Goal: Use online tool/utility: Utilize a website feature to perform a specific function

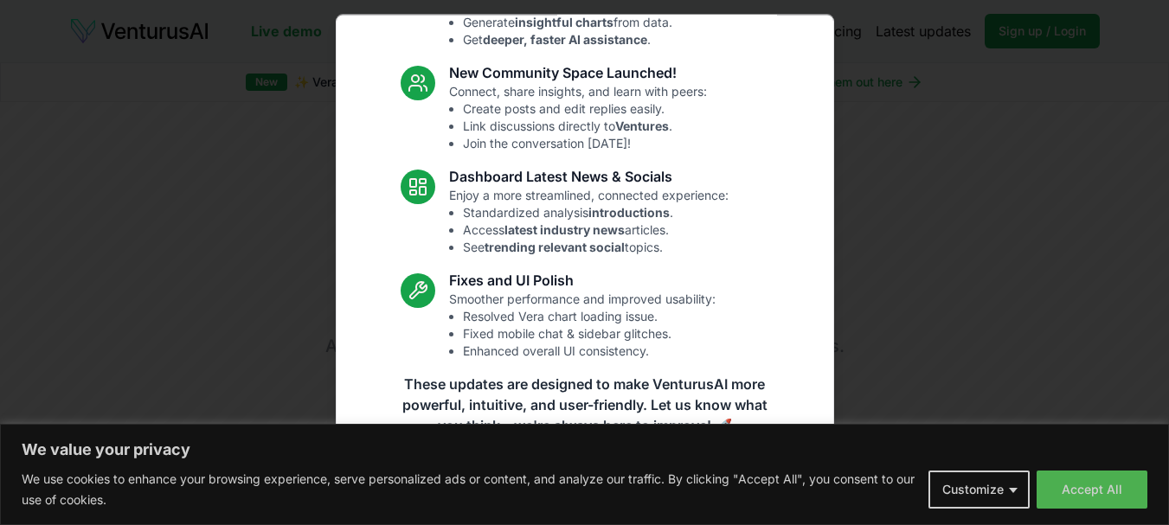
scroll to position [196, 0]
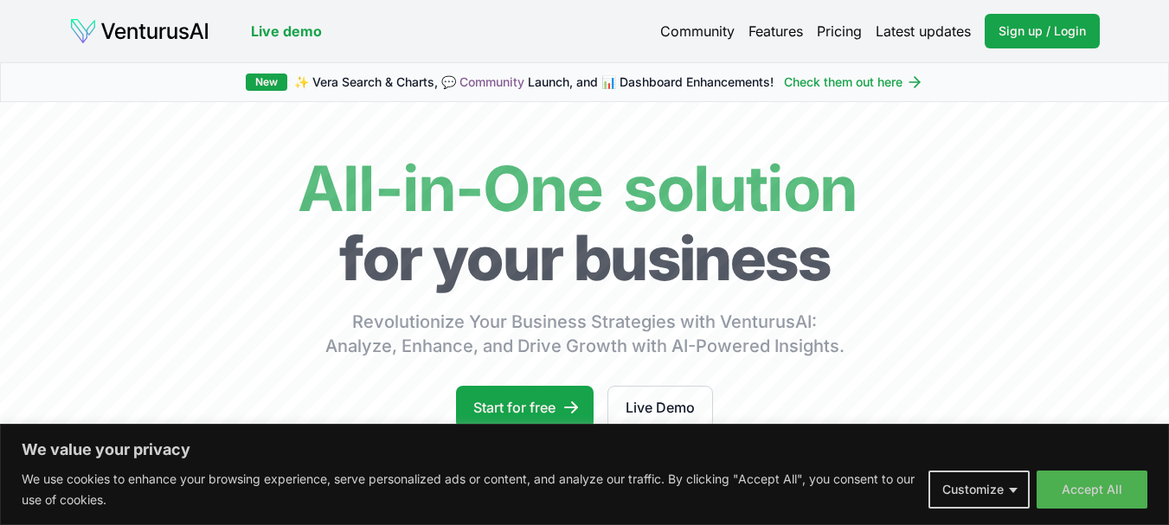
click at [1000, 483] on button "Customize" at bounding box center [979, 490] width 101 height 38
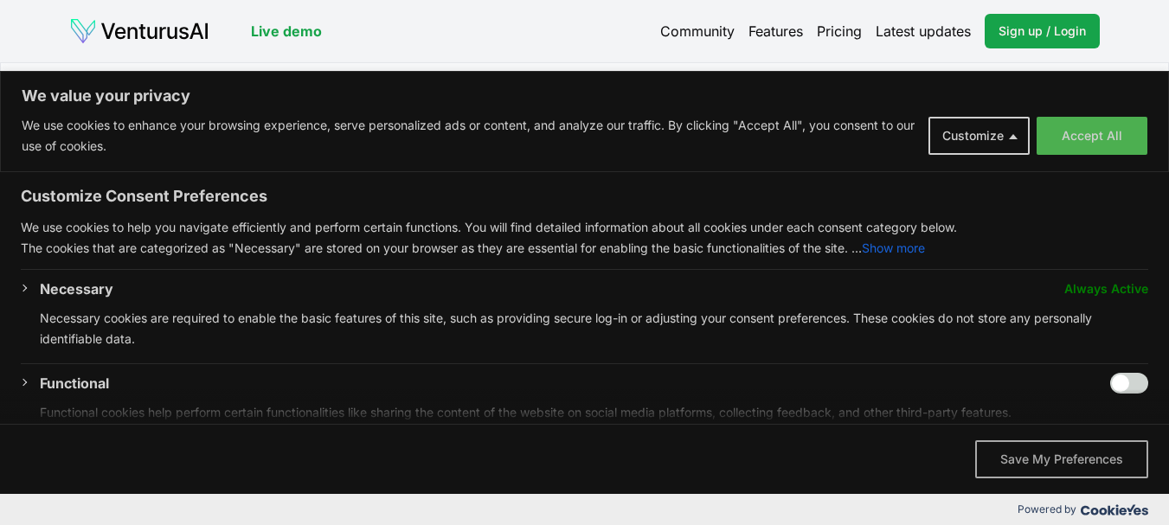
click at [1066, 466] on button "Save My Preferences" at bounding box center [1061, 459] width 173 height 38
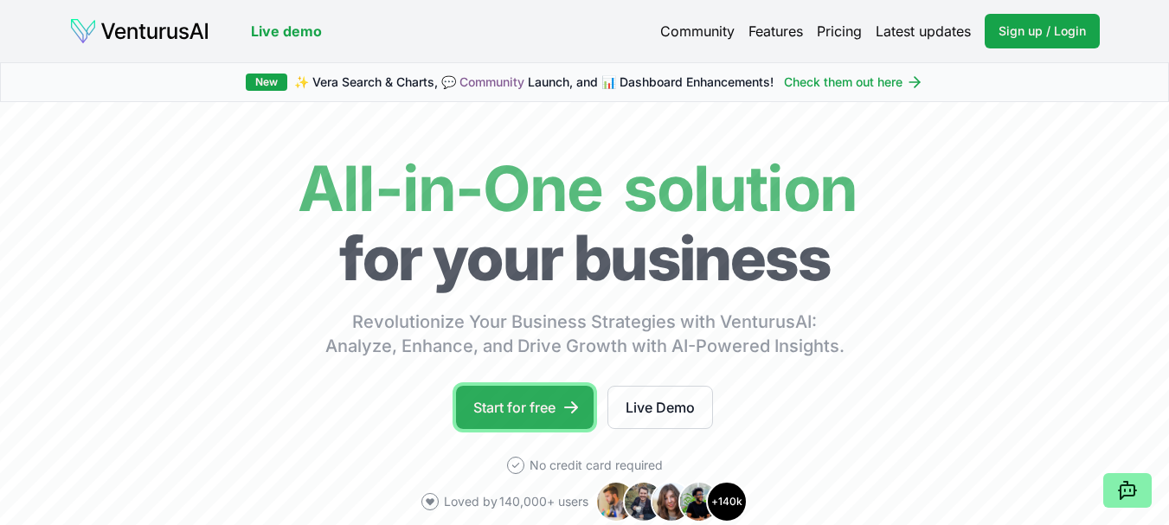
click at [556, 407] on link "Start for free" at bounding box center [525, 407] width 138 height 43
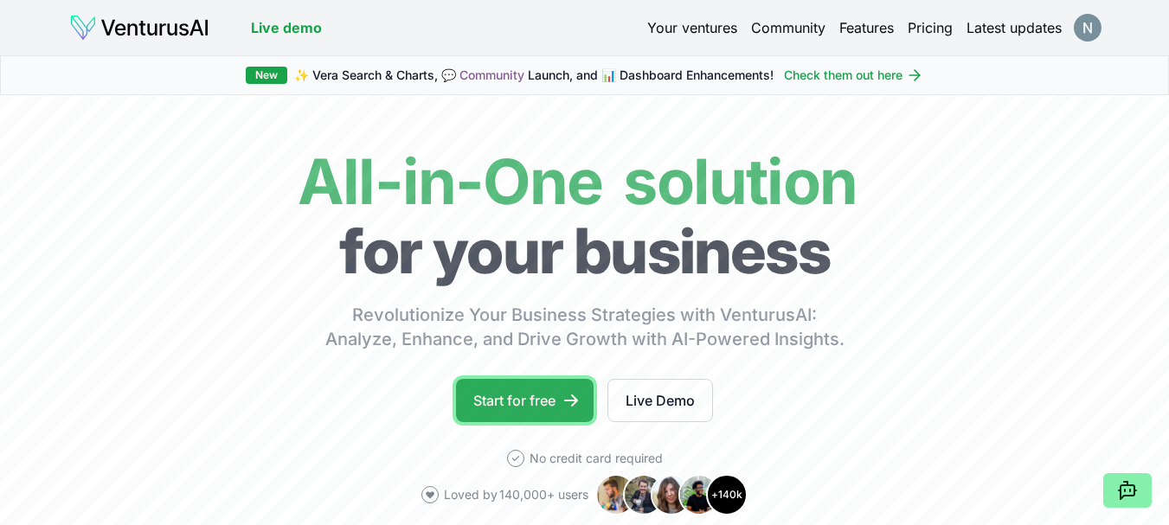
click at [554, 413] on link "Start for free" at bounding box center [525, 400] width 138 height 43
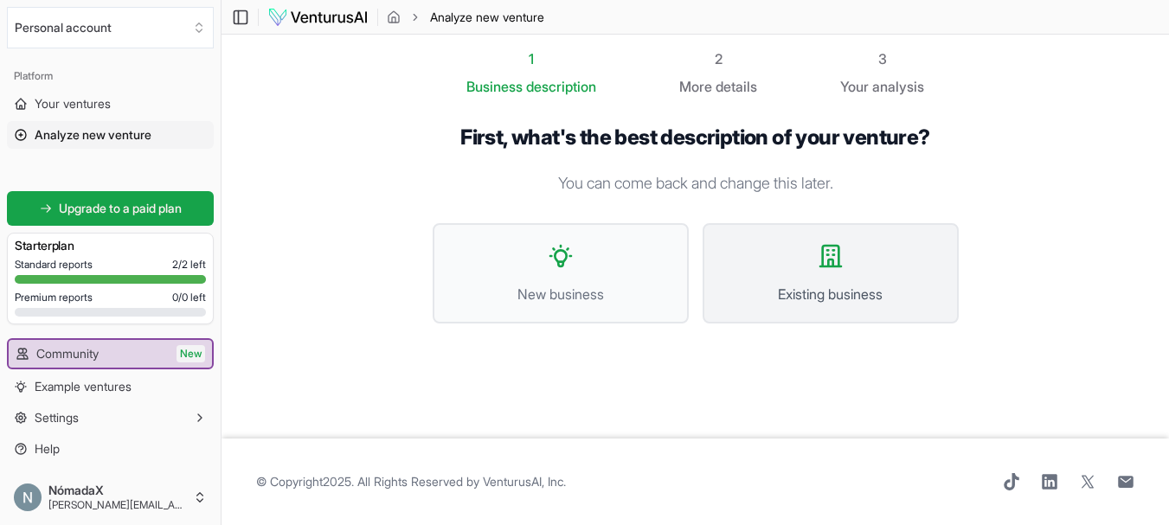
click at [819, 268] on icon at bounding box center [831, 256] width 28 height 28
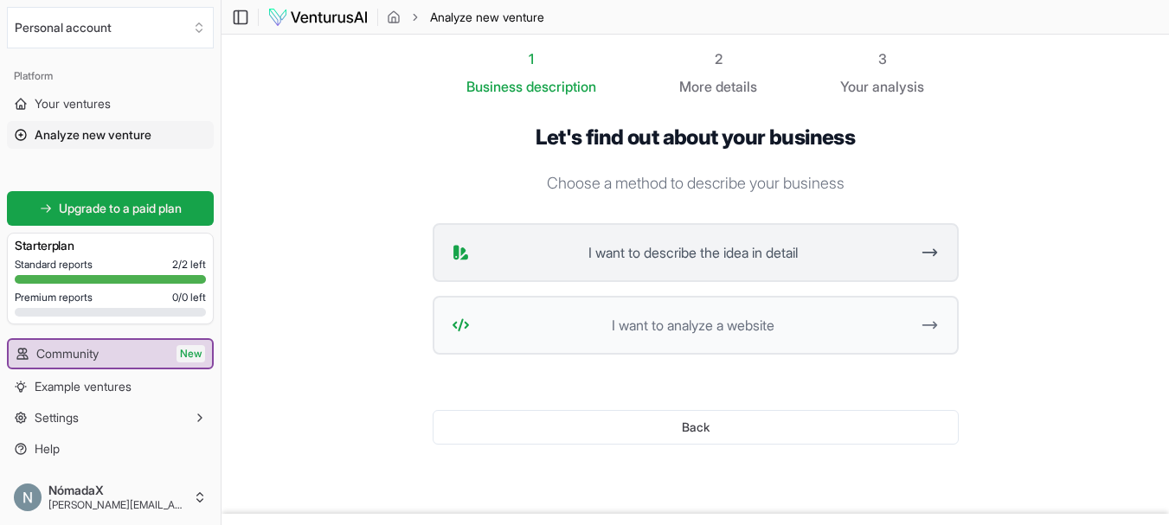
click at [705, 267] on button "I want to describe the idea in detail" at bounding box center [696, 252] width 526 height 59
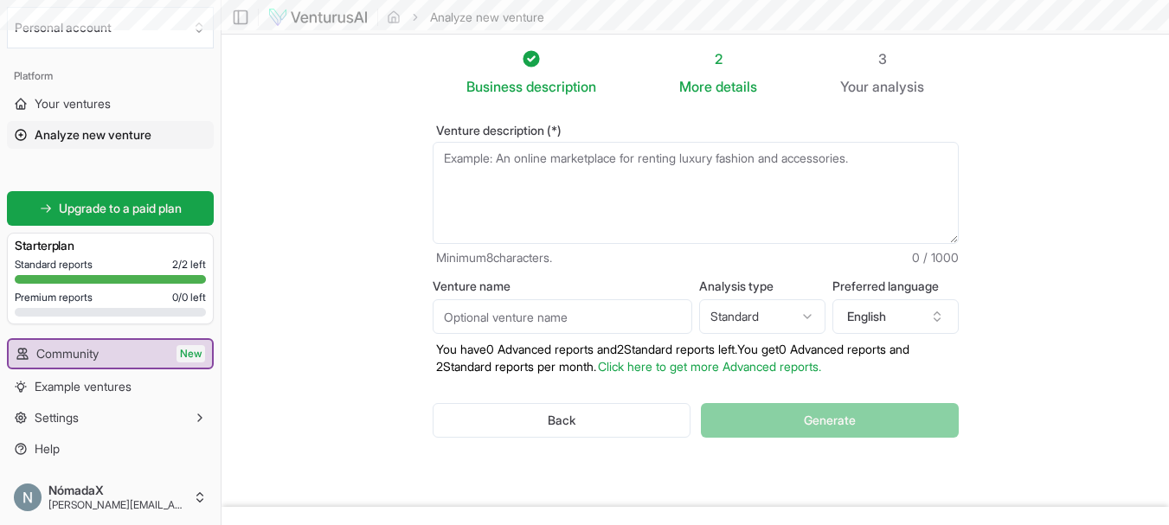
click at [556, 168] on textarea "Venture description (*)" at bounding box center [696, 193] width 526 height 102
drag, startPoint x: 933, startPoint y: 255, endPoint x: 968, endPoint y: 256, distance: 35.5
click at [968, 256] on div "Venture description (*) Minimum 8 characters. 0 / 1000 Venture name Analysis ty…" at bounding box center [696, 295] width 582 height 396
click at [895, 308] on button "English" at bounding box center [895, 316] width 126 height 35
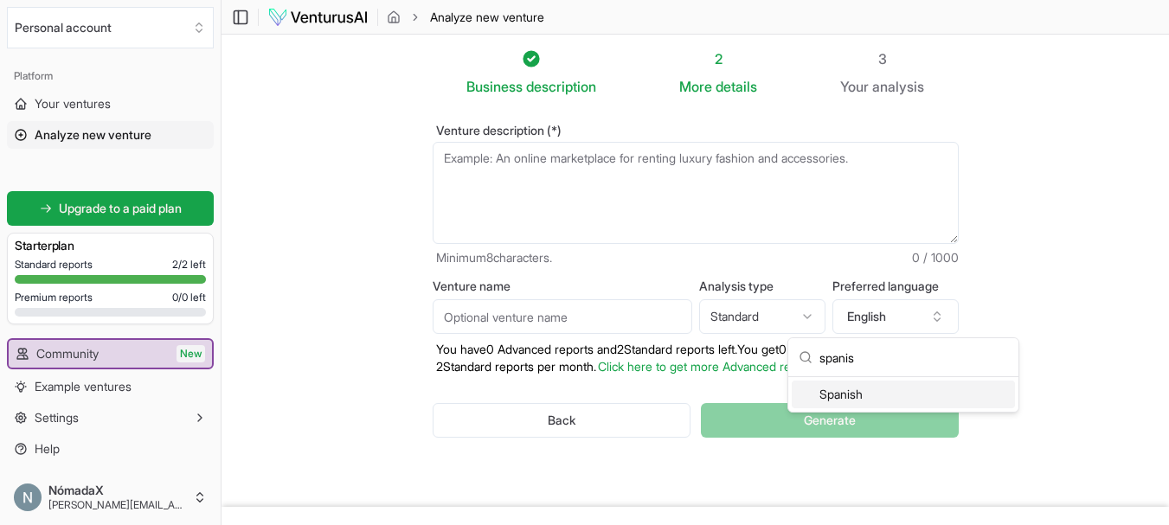
type input "spanis"
click at [884, 392] on div "Spanish" at bounding box center [903, 395] width 223 height 28
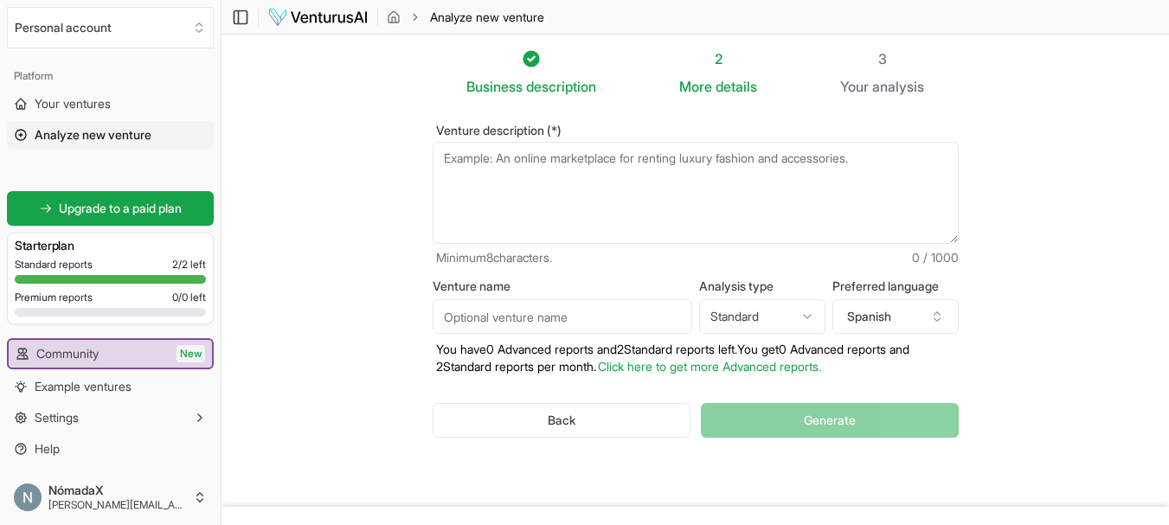
click at [532, 162] on textarea "Venture description (*)" at bounding box center [696, 193] width 526 height 102
click at [542, 322] on input "Venture name" at bounding box center [563, 316] width 260 height 35
type input "NómadaX"
click at [498, 180] on textarea "Venture description (*)" at bounding box center [696, 193] width 526 height 102
type textarea "S"
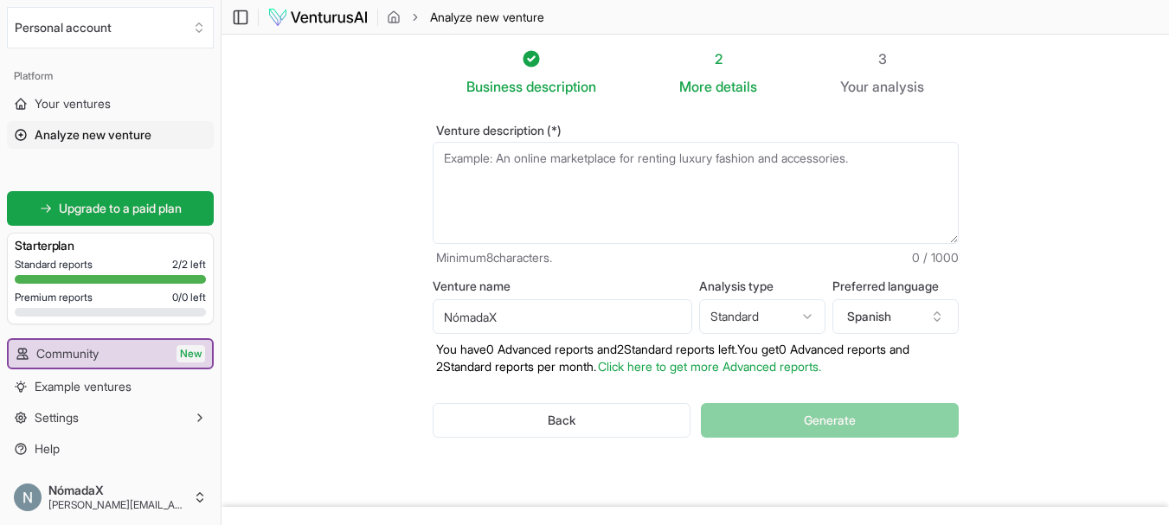
click at [483, 178] on textarea "Venture description (*)" at bounding box center [696, 193] width 526 height 102
paste textarea "Empresa de formación especializada que transforma profesionales [DEMOGRAPHIC_DA…"
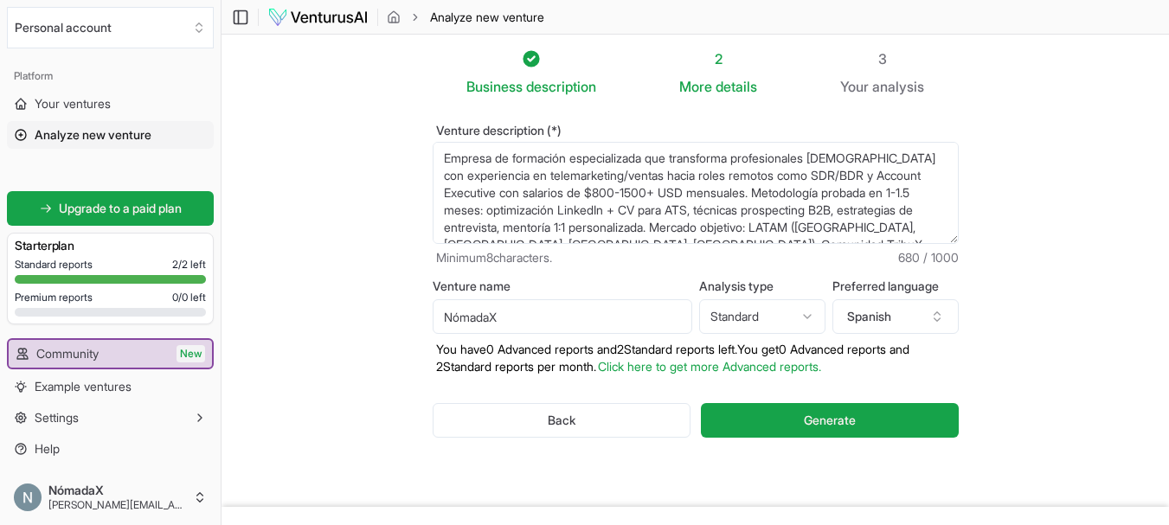
type textarea "Empresa de formación especializada que transforma profesionales [DEMOGRAPHIC_DA…"
click at [768, 317] on html "We value your privacy We use cookies to enhance your browsing experience, serve…" at bounding box center [584, 262] width 1169 height 525
click at [1022, 336] on html "We value your privacy We use cookies to enhance your browsing experience, serve…" at bounding box center [584, 262] width 1169 height 525
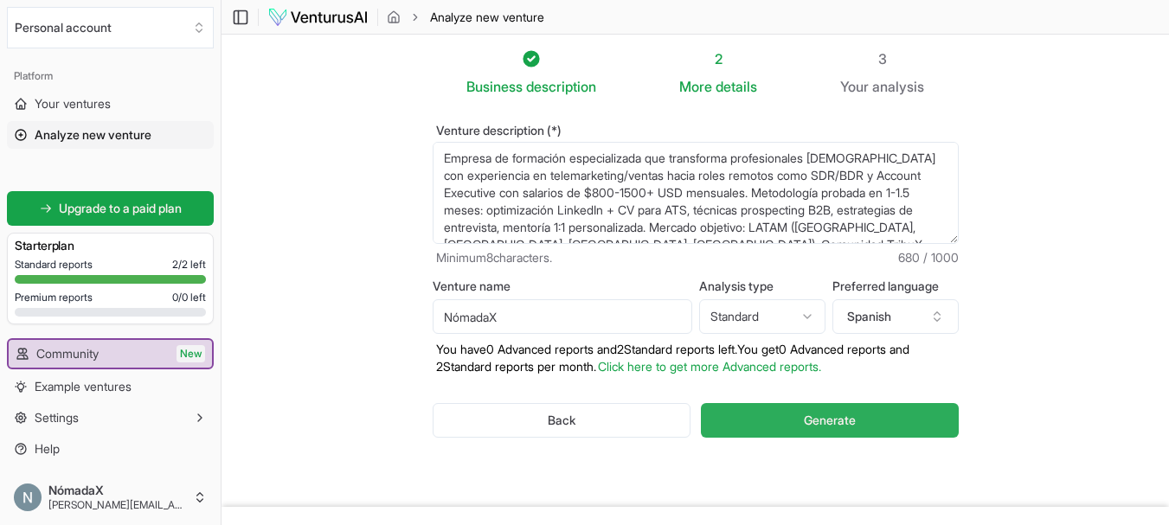
click at [804, 433] on button "Generate" at bounding box center [829, 420] width 257 height 35
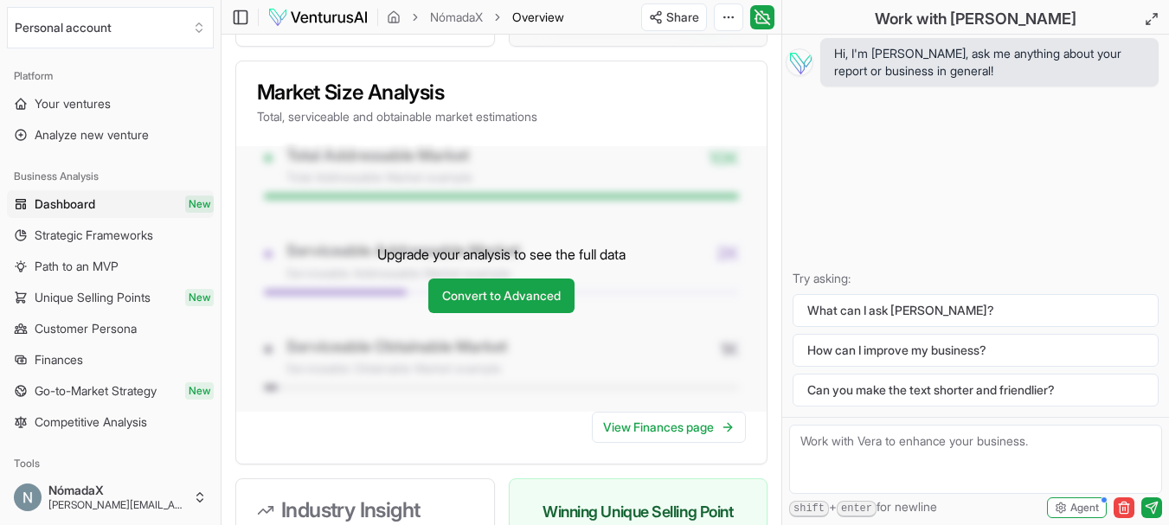
scroll to position [1298, 0]
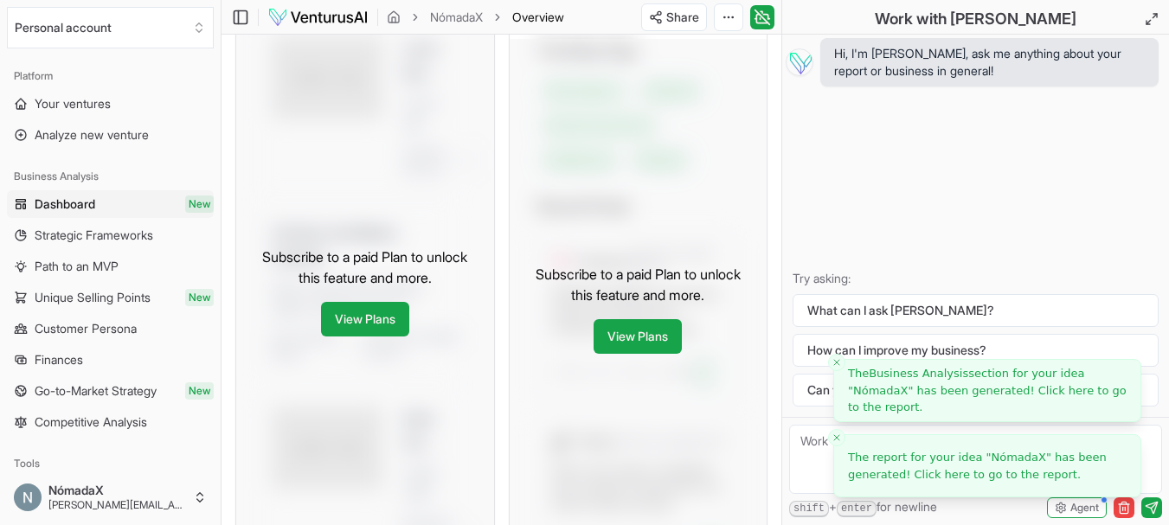
click at [953, 461] on span "The report for your idea " NómadaX " has been generated! Click here to go to th…" at bounding box center [977, 466] width 259 height 30
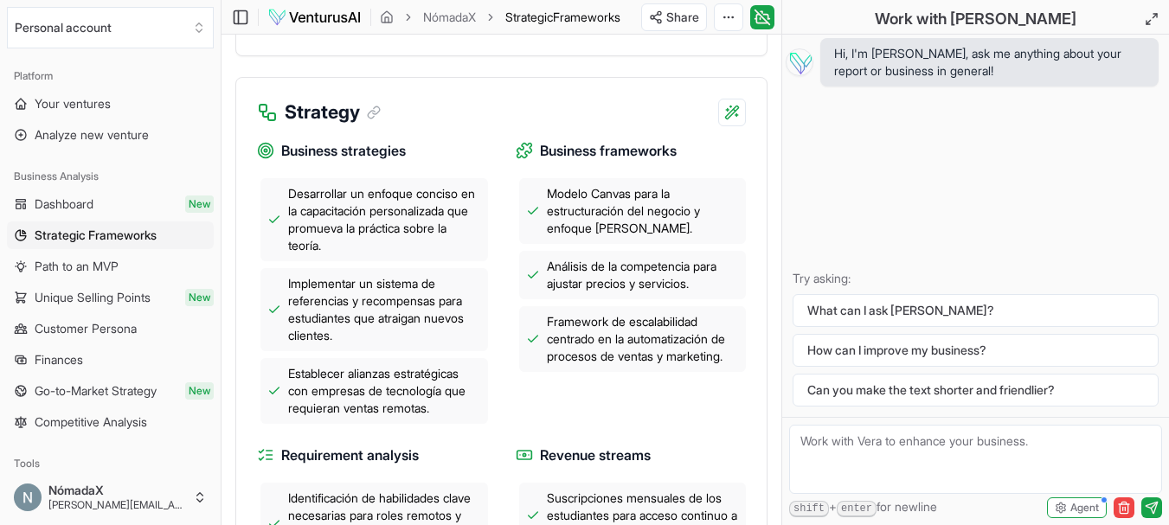
scroll to position [779, 0]
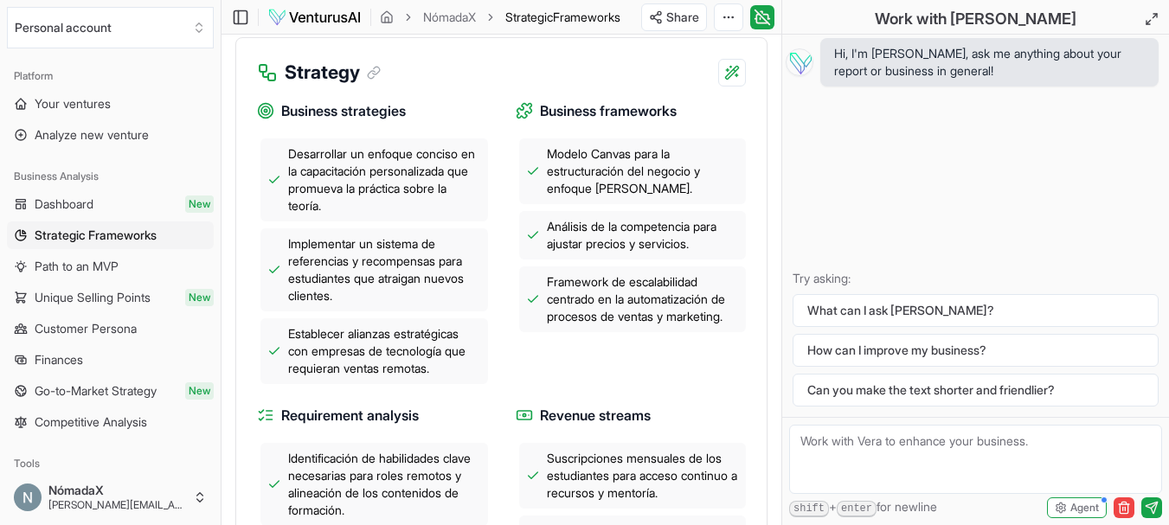
drag, startPoint x: 415, startPoint y: 338, endPoint x: 395, endPoint y: 369, distance: 36.2
click at [395, 369] on div "Establecer alianzas estratégicas con empresas de tecnología que requieran venta…" at bounding box center [374, 351] width 228 height 66
drag, startPoint x: 395, startPoint y: 369, endPoint x: 368, endPoint y: 391, distance: 35.0
click at [368, 377] on span "Establecer alianzas estratégicas con empresas de tecnología que requieran venta…" at bounding box center [384, 351] width 193 height 52
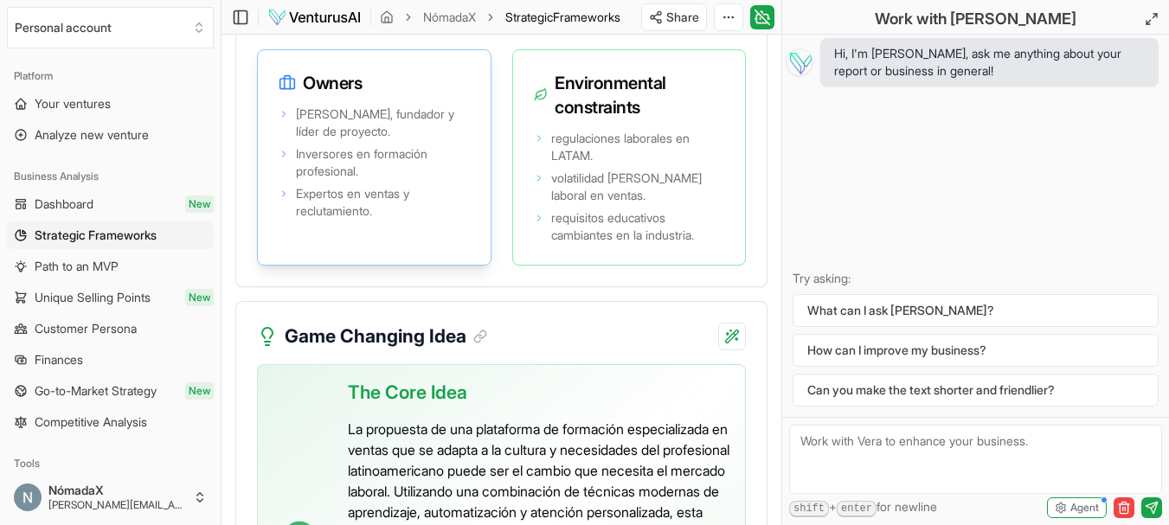
scroll to position [5538, 0]
